Goal: Information Seeking & Learning: Learn about a topic

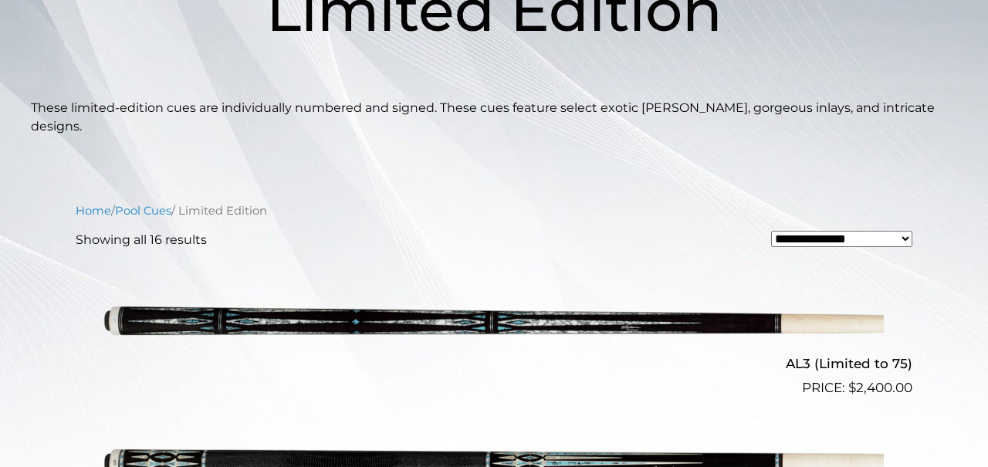
scroll to position [353, 0]
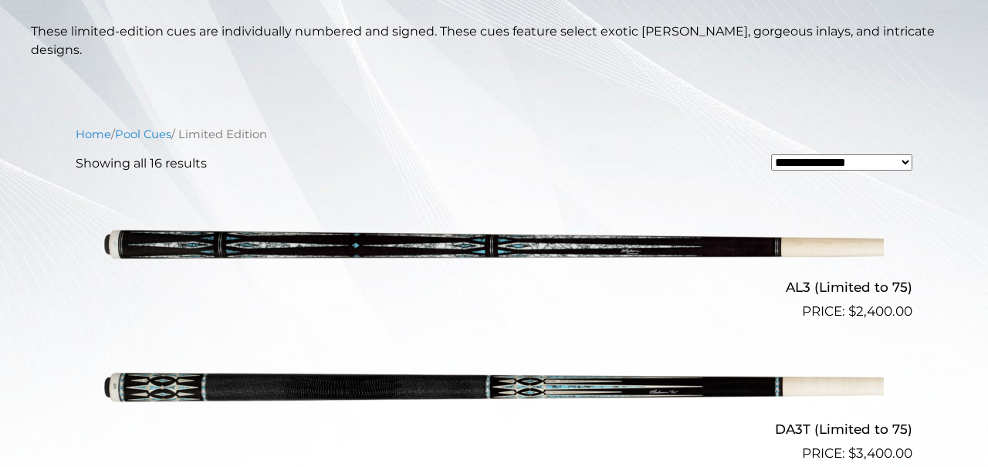
select select "**********"
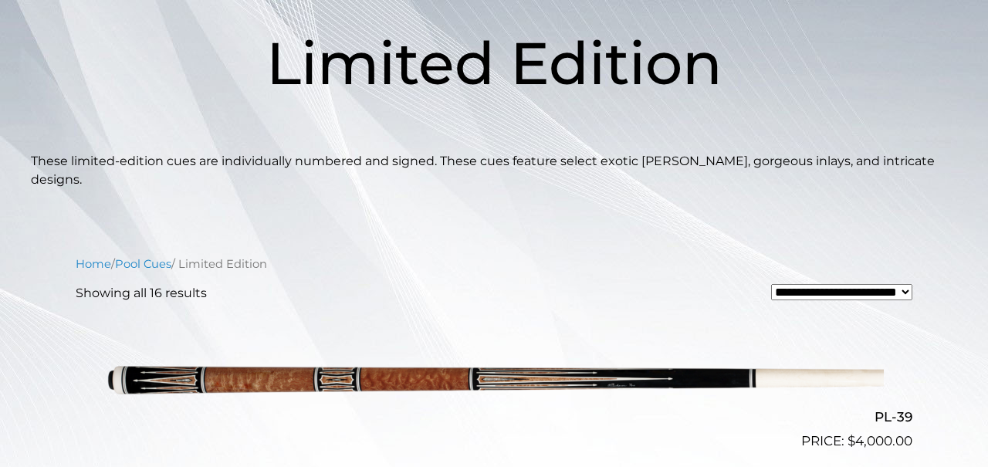
scroll to position [229, 0]
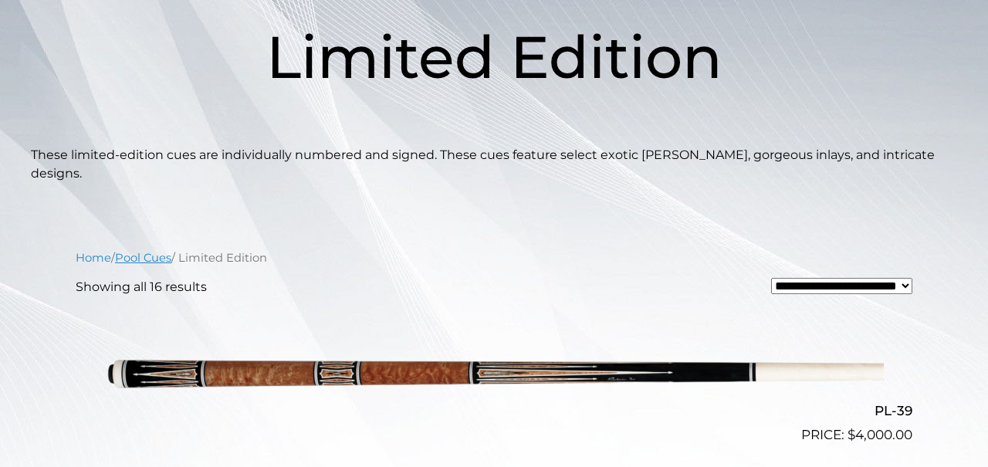
click at [154, 251] on link "Pool Cues" at bounding box center [143, 258] width 56 height 14
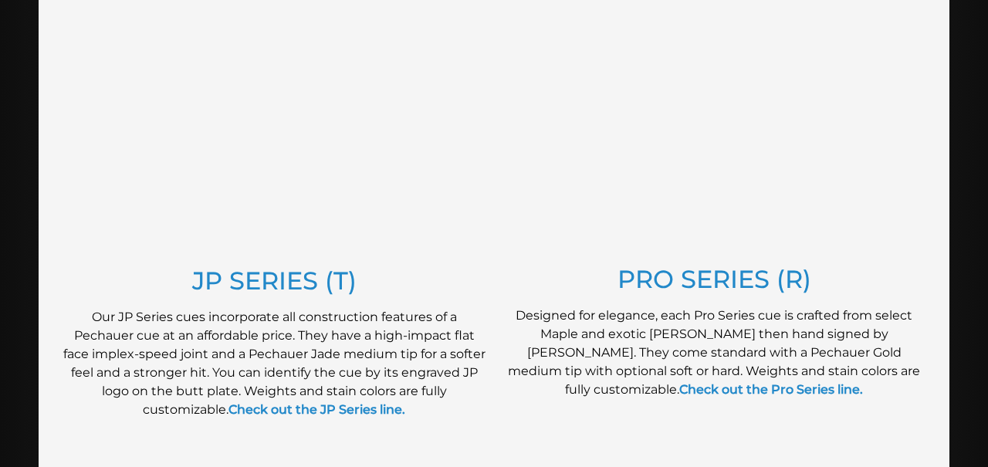
scroll to position [721, 0]
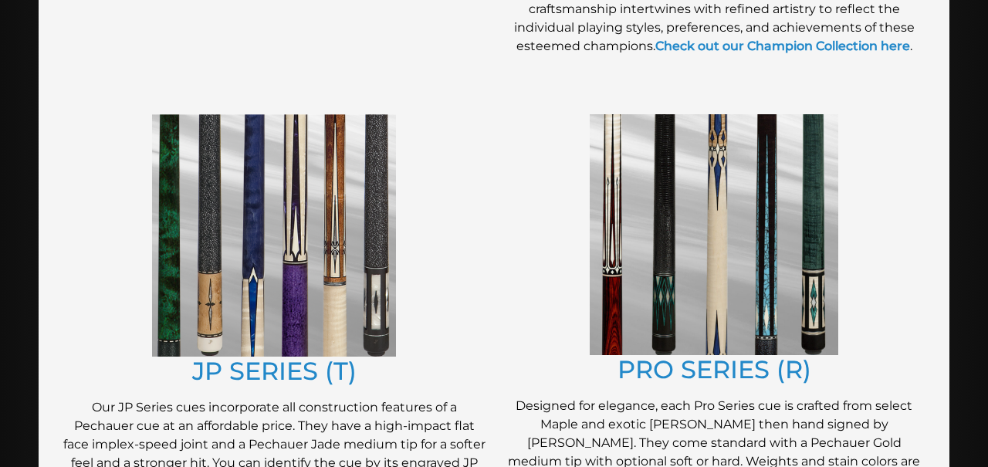
click at [693, 276] on img at bounding box center [714, 234] width 249 height 241
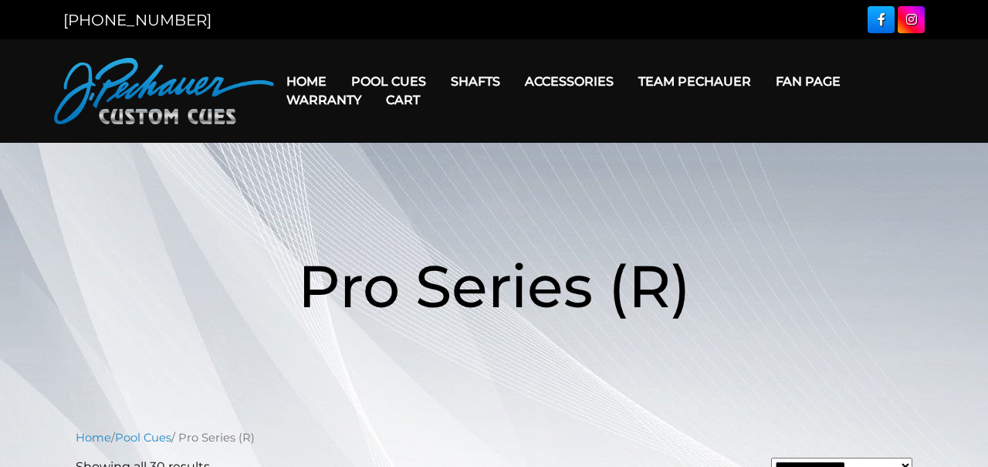
scroll to position [259, 0]
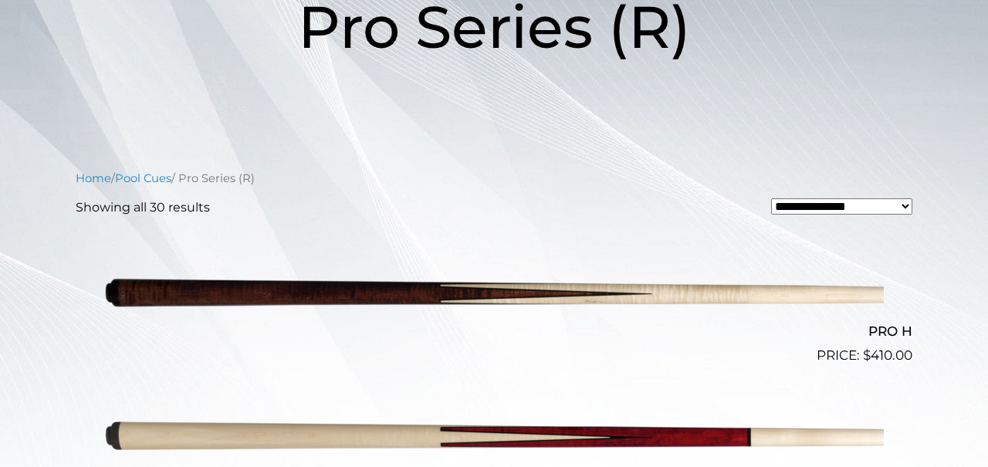
select select "**********"
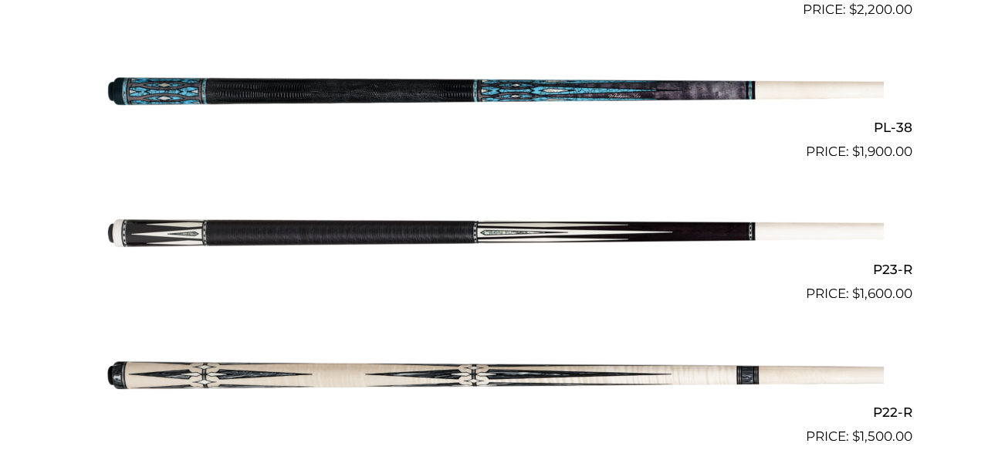
scroll to position [1309, 0]
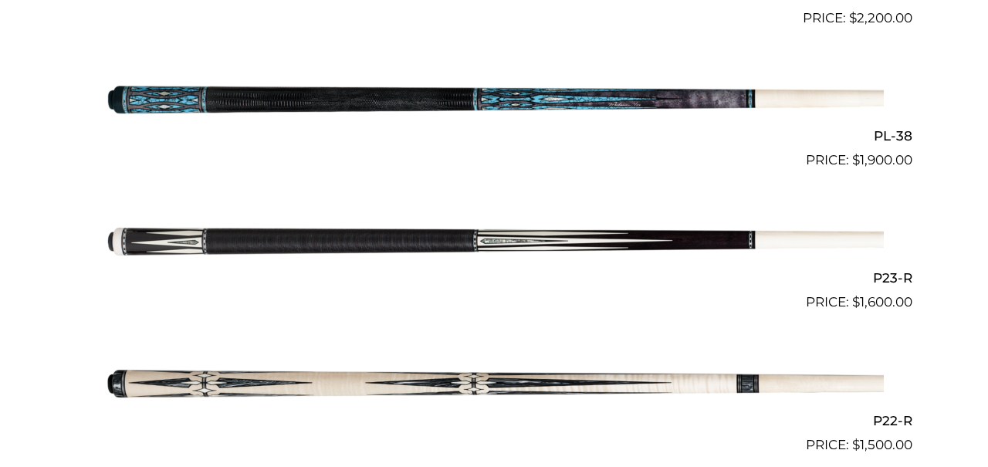
click at [698, 230] on img at bounding box center [494, 242] width 780 height 130
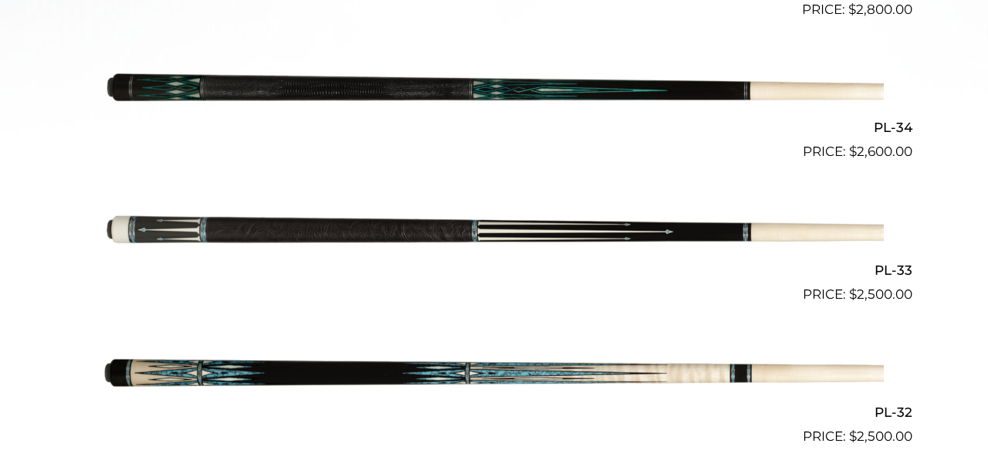
scroll to position [744, 0]
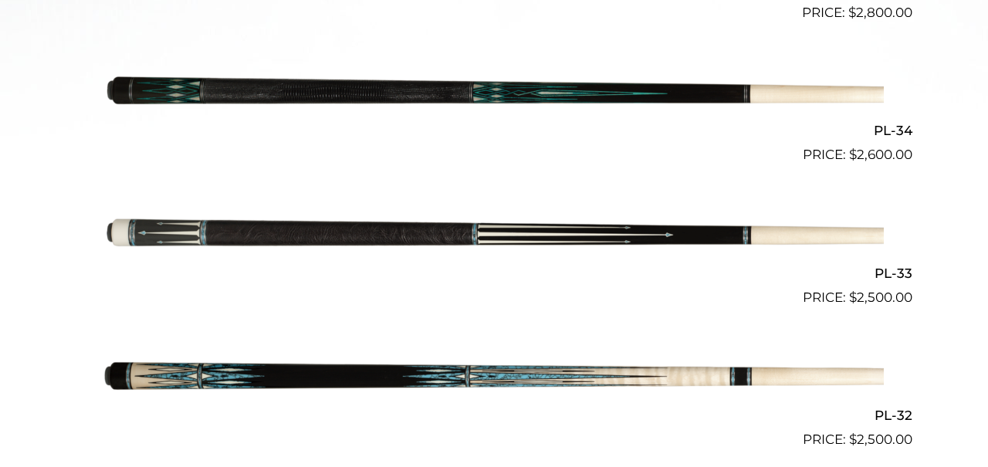
click at [495, 231] on img at bounding box center [494, 236] width 780 height 130
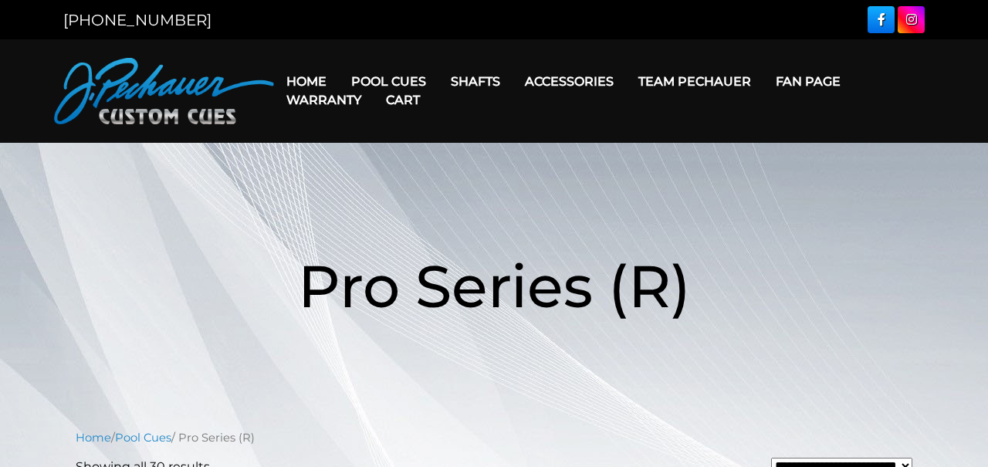
scroll to position [0, 0]
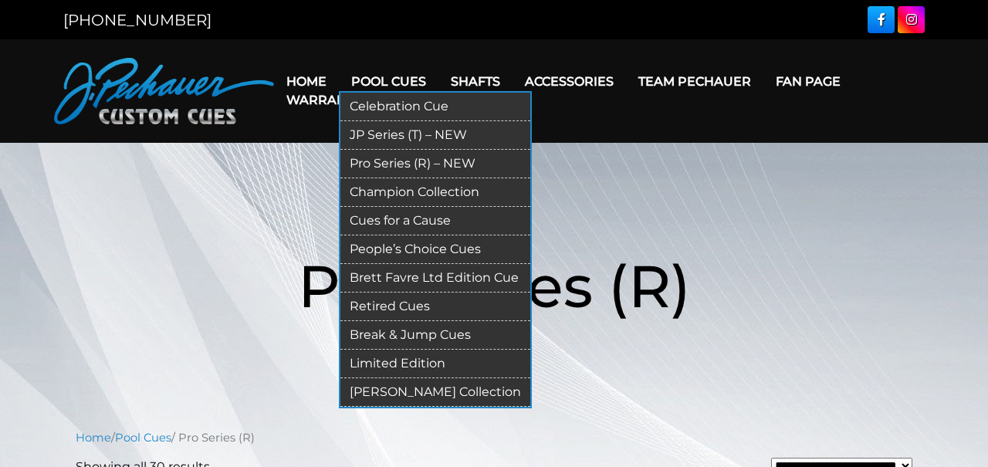
click at [430, 191] on link "Champion Collection" at bounding box center [436, 192] width 190 height 29
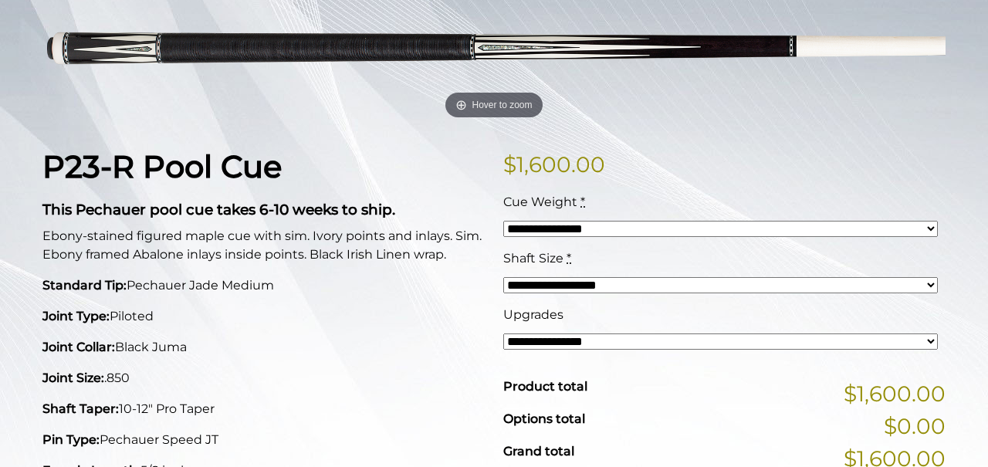
scroll to position [254, 0]
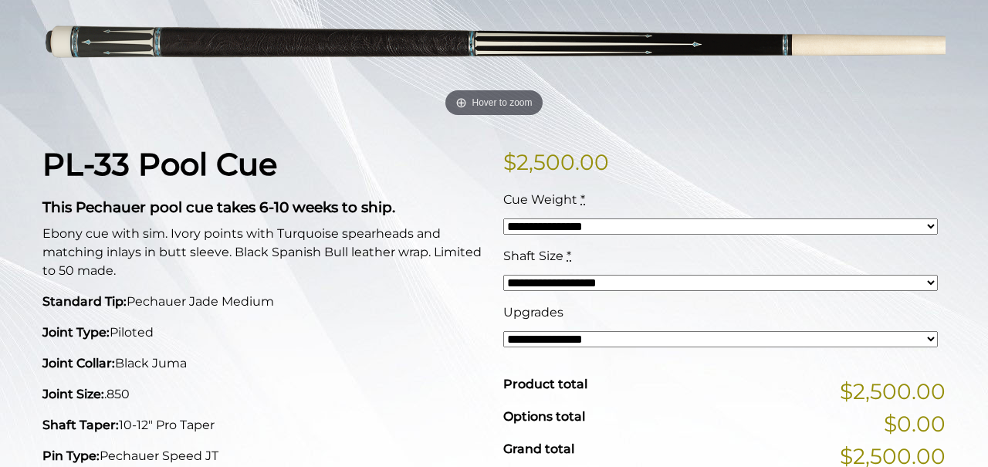
scroll to position [256, 0]
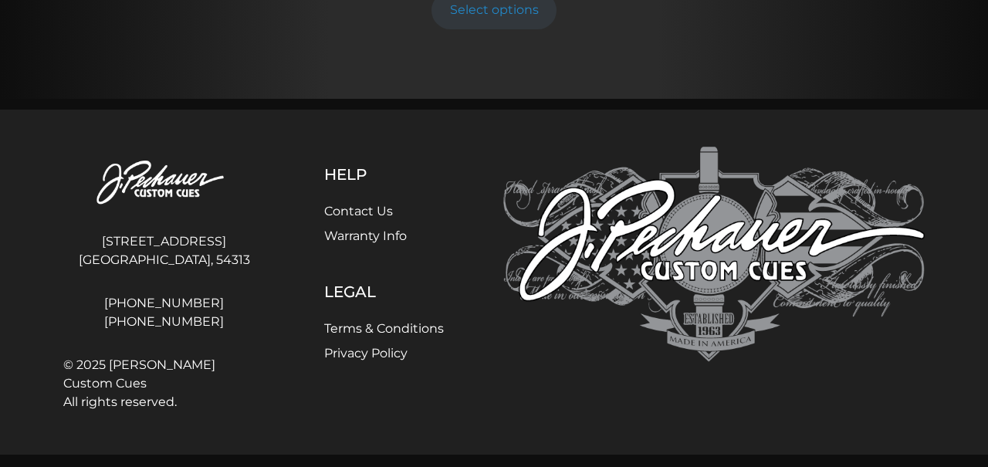
scroll to position [2493, 0]
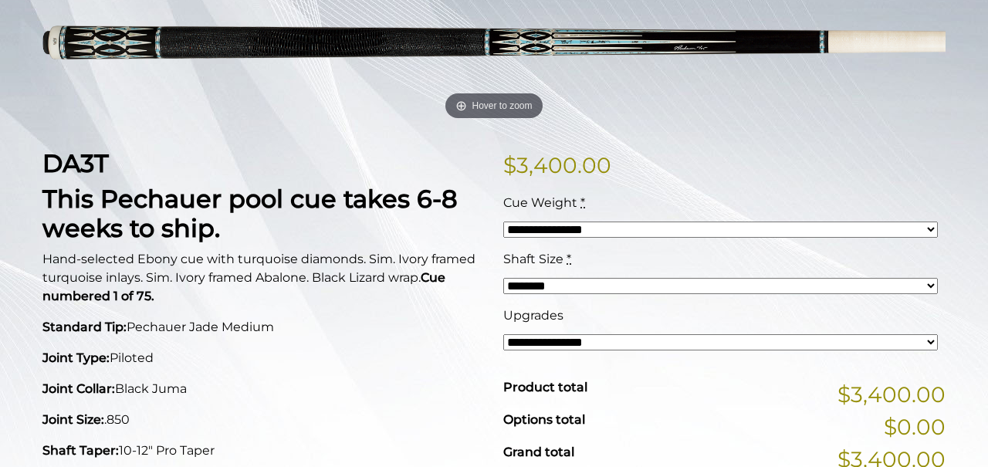
scroll to position [254, 0]
